Goal: Information Seeking & Learning: Learn about a topic

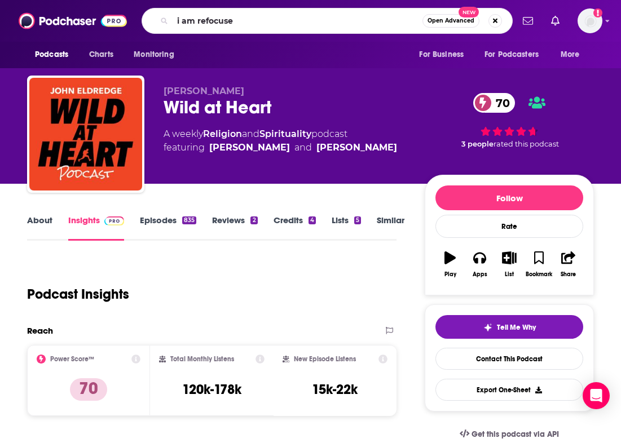
type input "i am refocused"
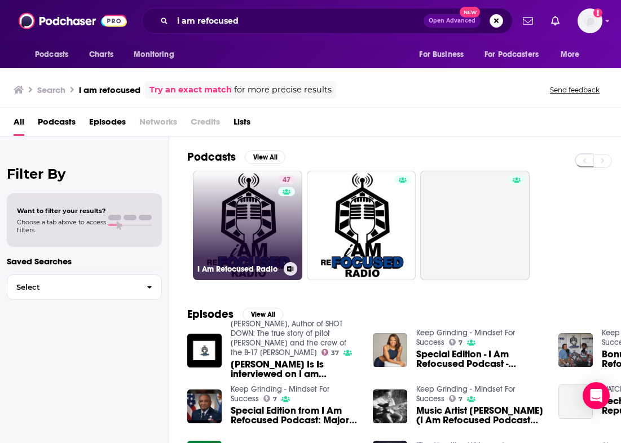
click at [242, 244] on link "47 I Am Refocused Radio" at bounding box center [247, 225] width 109 height 109
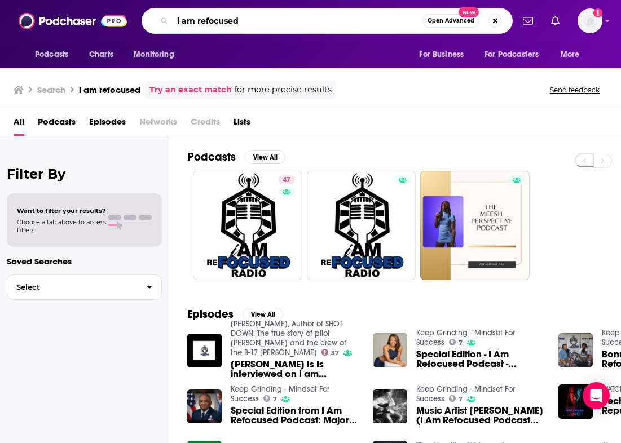
click at [246, 21] on input "i am refocused" at bounding box center [298, 21] width 250 height 18
drag, startPoint x: 253, startPoint y: 21, endPoint x: 169, endPoint y: 20, distance: 84.6
click at [168, 20] on div "i am refocused Open Advanced New" at bounding box center [327, 21] width 371 height 26
type input "everyday miracles"
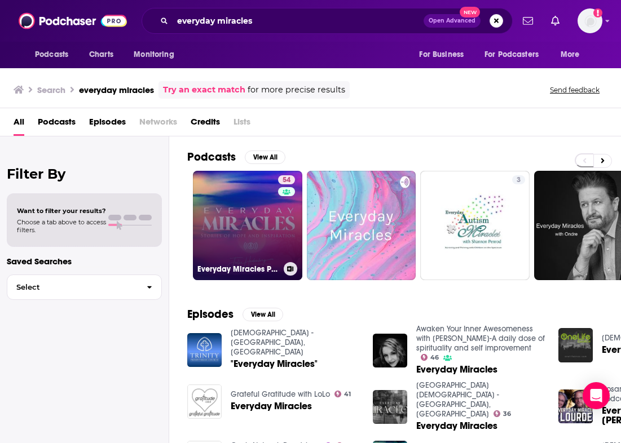
click at [249, 236] on link "54 Everyday Miracles Podcast" at bounding box center [247, 225] width 109 height 109
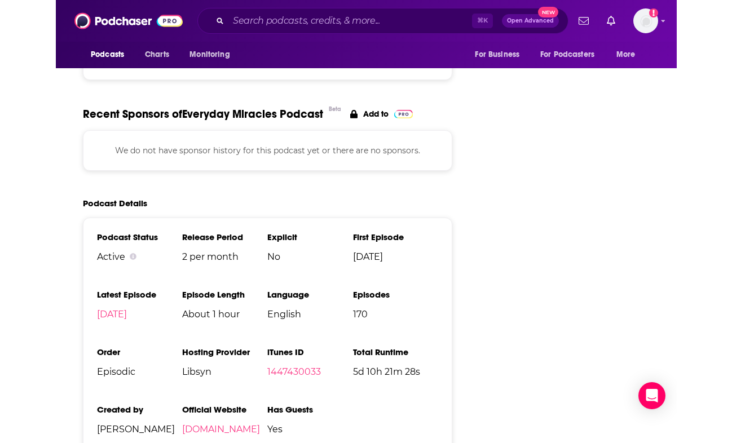
scroll to position [1482, 0]
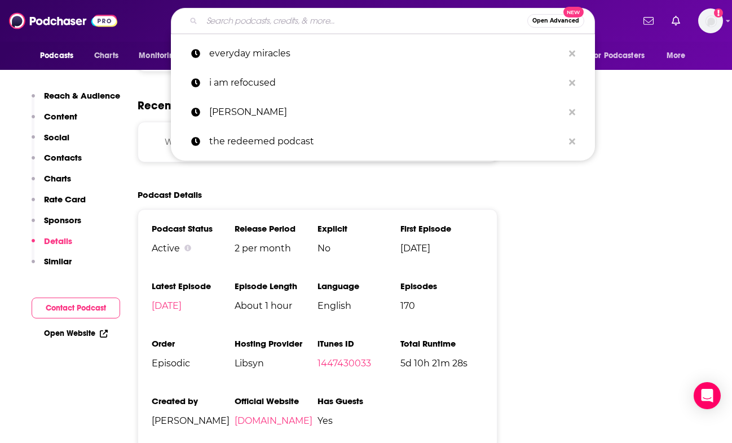
click at [278, 23] on input "Search podcasts, credits, & more..." at bounding box center [365, 21] width 326 height 18
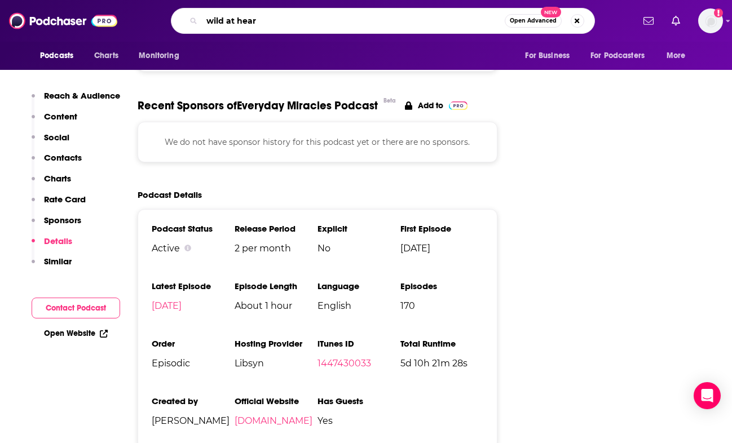
type input "wild at heart"
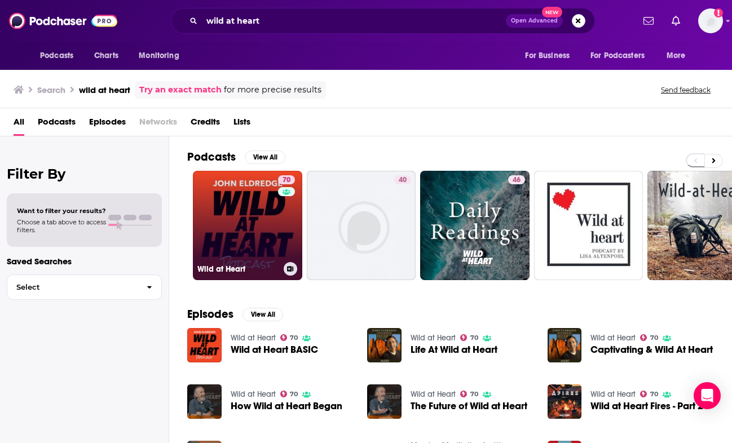
click at [266, 227] on link "70 Wild at Heart" at bounding box center [247, 225] width 109 height 109
